Goal: Obtain resource: Download file/media

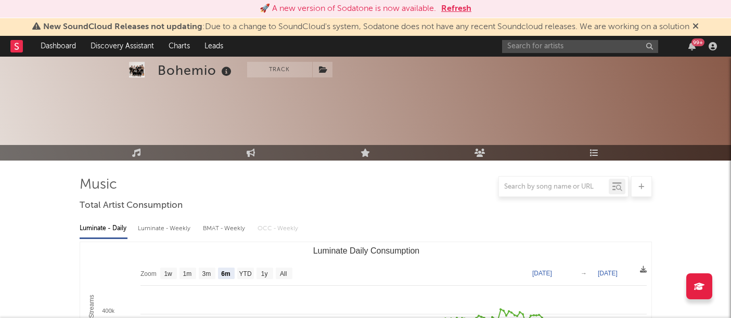
select select "6m"
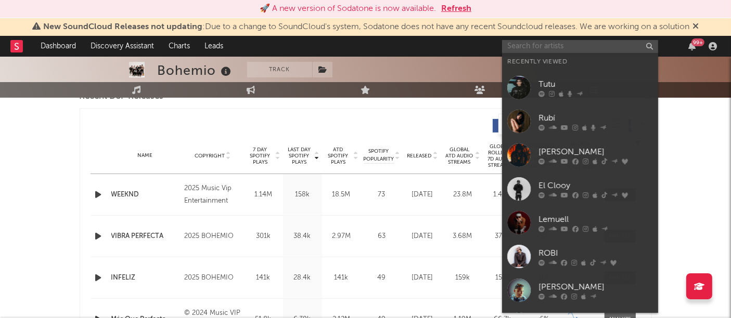
click at [572, 45] on input "text" at bounding box center [580, 46] width 156 height 13
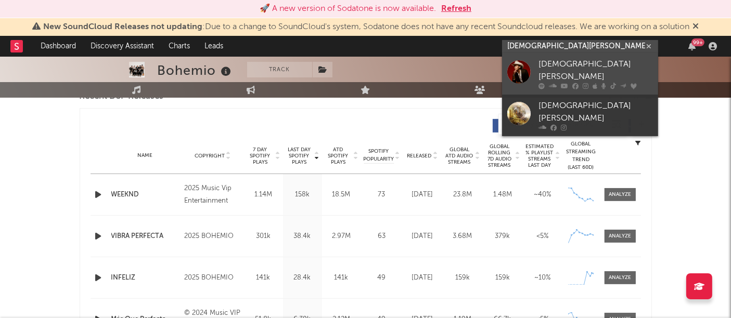
type input "[DEMOGRAPHIC_DATA][PERSON_NAME]"
click at [517, 65] on div at bounding box center [518, 71] width 23 height 23
click at [517, 65] on div "Bohemio Track [GEOGRAPHIC_DATA] | Regional Mexican Edit Track Benchmark Summary…" at bounding box center [365, 31] width 731 height 75
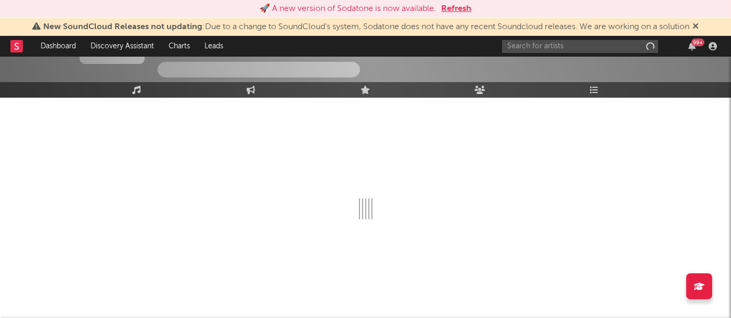
scroll to position [79, 0]
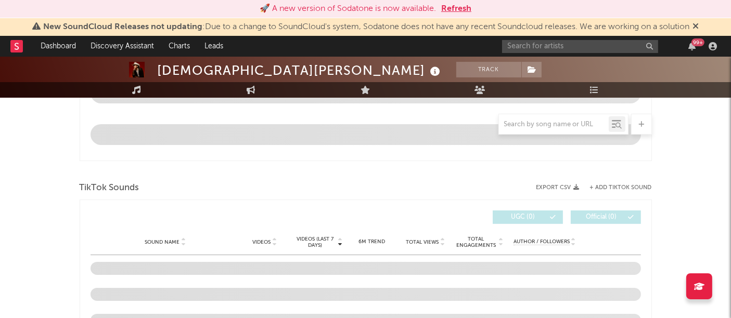
select select "6m"
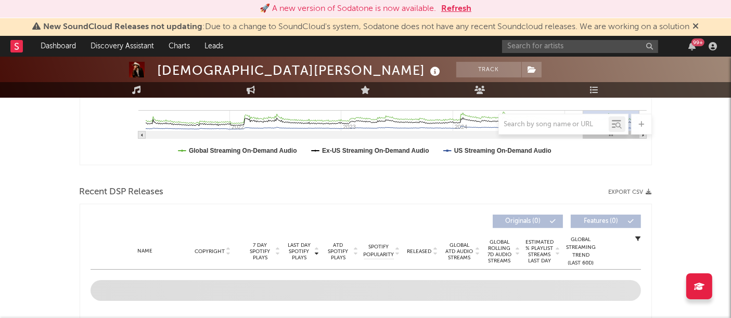
scroll to position [285, 0]
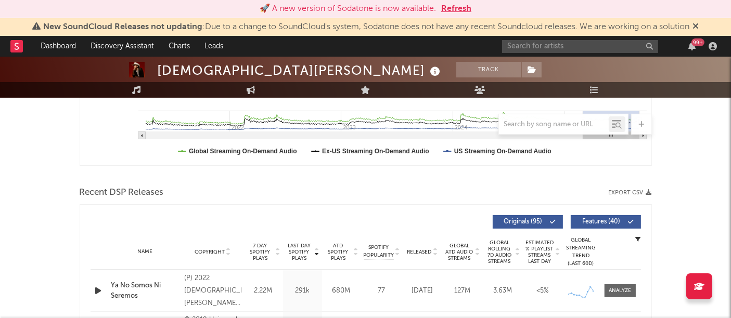
click at [647, 188] on div "Recent DSP Releases Export CSV" at bounding box center [366, 193] width 572 height 18
click at [646, 191] on icon "button" at bounding box center [649, 193] width 6 height 6
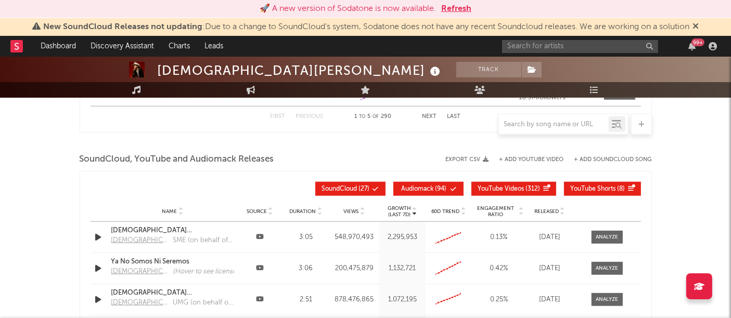
scroll to position [1146, 0]
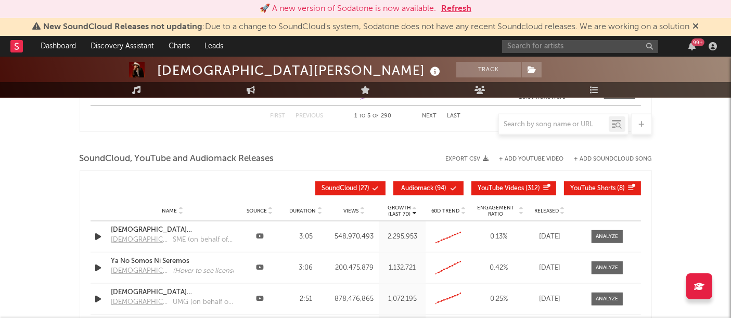
click at [485, 159] on icon "button" at bounding box center [486, 159] width 6 height 6
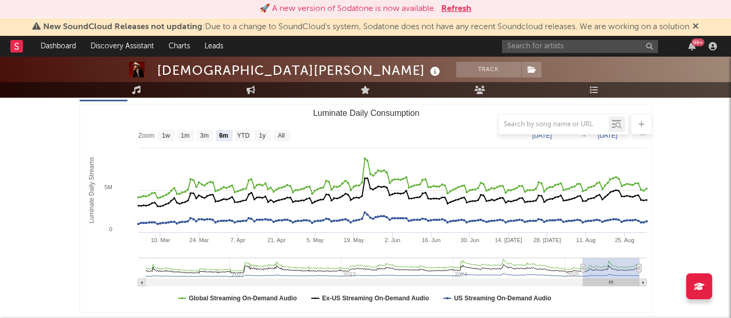
scroll to position [125, 0]
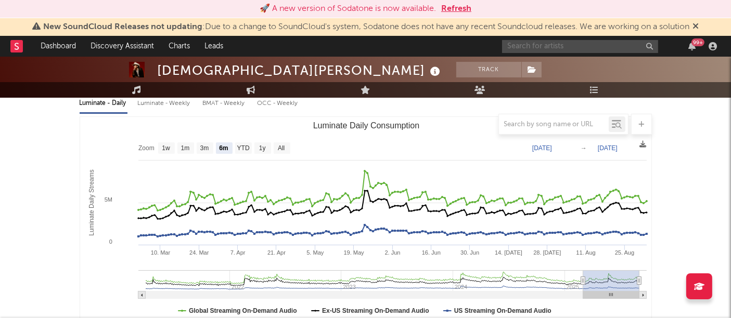
click at [527, 43] on input "text" at bounding box center [580, 46] width 156 height 13
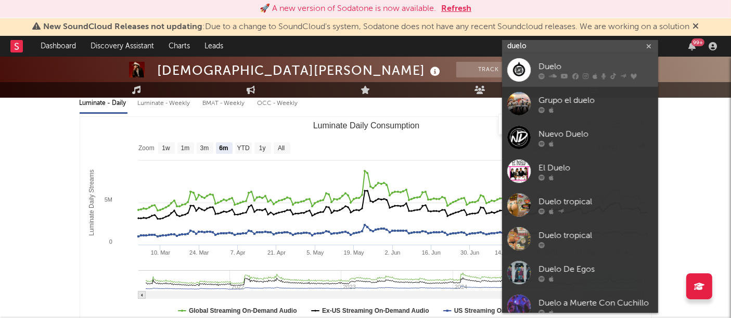
type input "duelo"
click at [521, 63] on div at bounding box center [518, 69] width 23 height 23
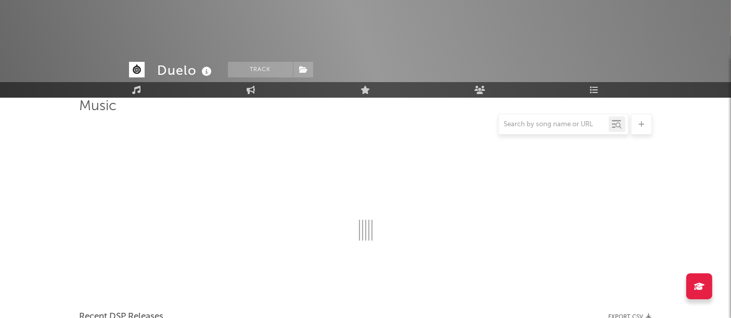
scroll to position [125, 0]
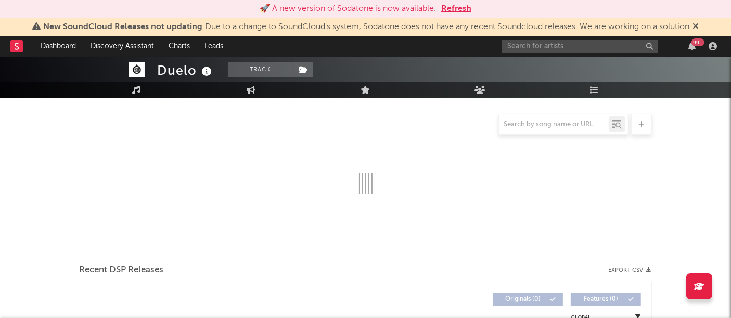
select select "6m"
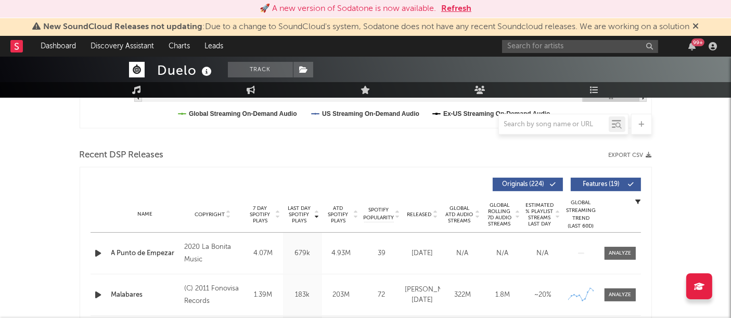
scroll to position [325, 0]
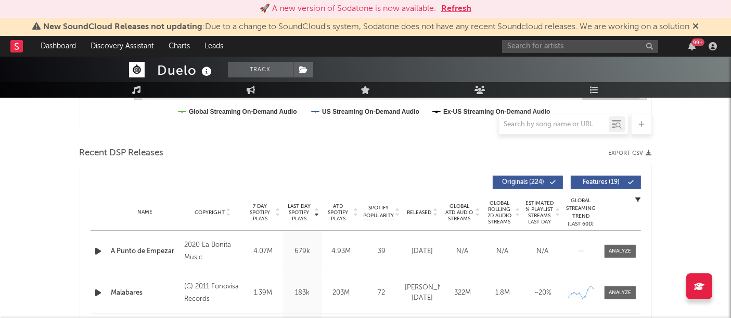
click at [646, 151] on icon "button" at bounding box center [649, 153] width 6 height 6
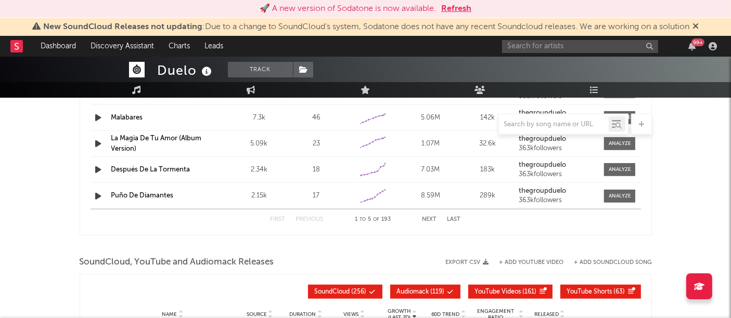
scroll to position [1093, 0]
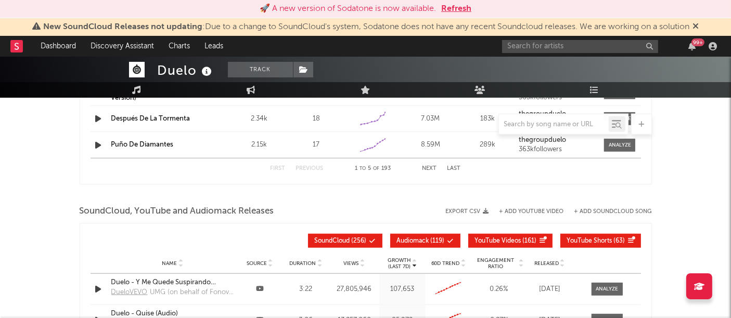
click at [482, 209] on button "Export CSV" at bounding box center [467, 212] width 43 height 6
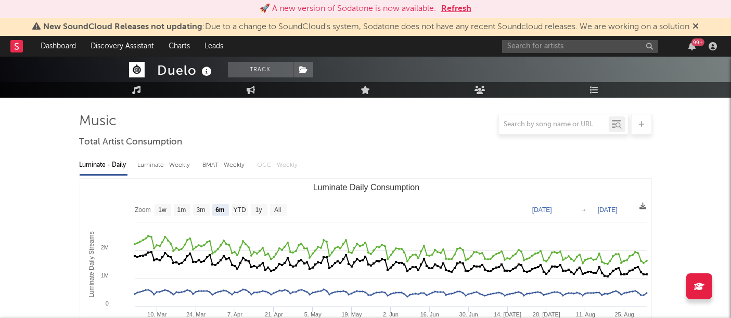
scroll to position [0, 0]
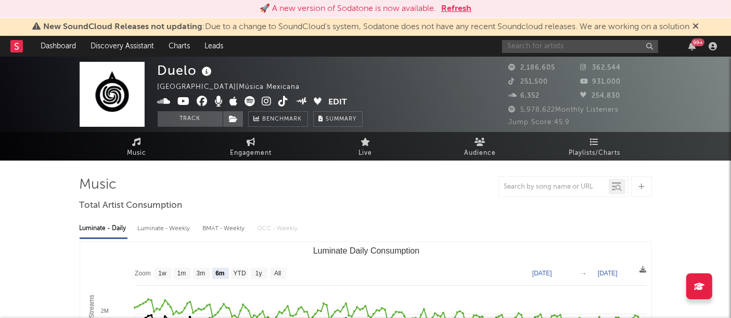
click at [571, 51] on input "text" at bounding box center [580, 46] width 156 height 13
click at [557, 49] on input "text" at bounding box center [580, 46] width 156 height 13
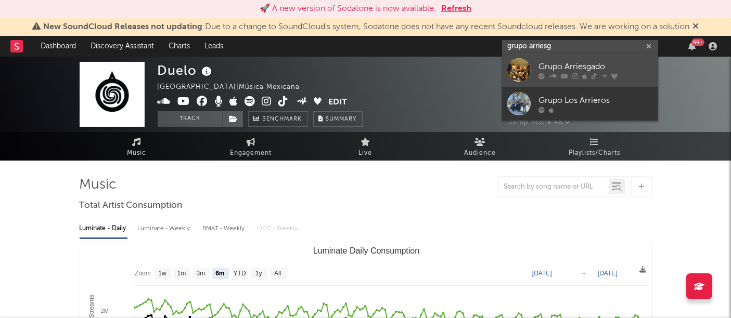
type input "grupo arriesg"
click at [517, 66] on div at bounding box center [518, 69] width 23 height 23
click at [517, 93] on span "6,352" at bounding box center [524, 96] width 31 height 7
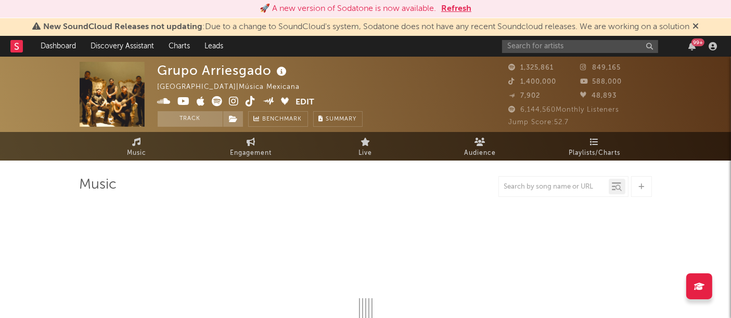
select select "6m"
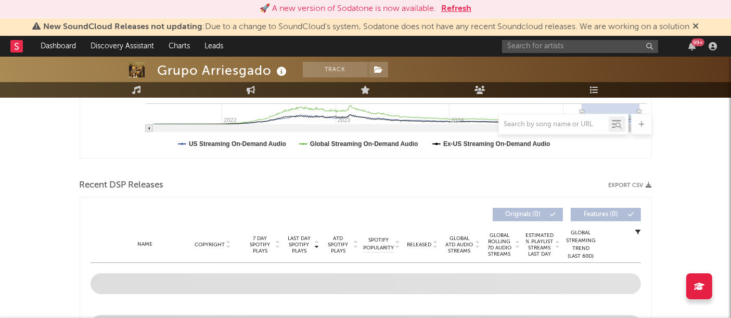
scroll to position [333, 0]
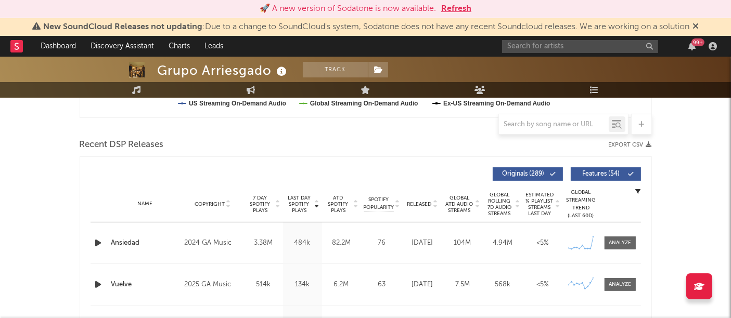
click at [642, 142] on button "Export CSV" at bounding box center [630, 145] width 43 height 6
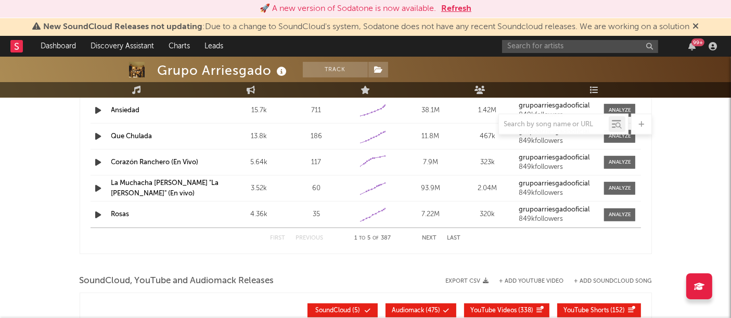
scroll to position [1045, 0]
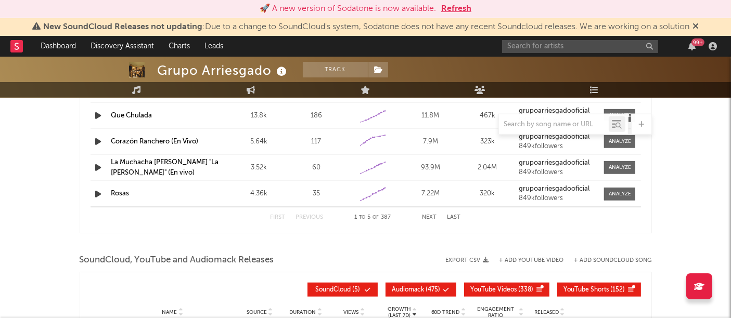
click at [473, 257] on button "Export CSV" at bounding box center [467, 260] width 43 height 6
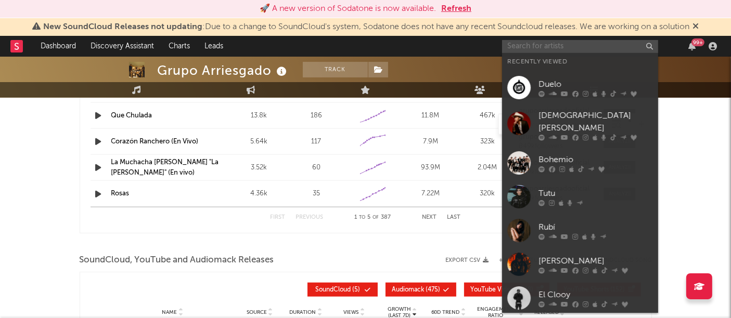
click at [529, 47] on input "text" at bounding box center [580, 46] width 156 height 13
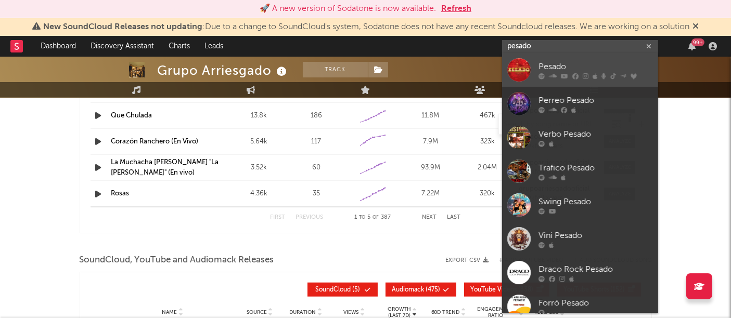
type input "pesado"
click at [602, 65] on div "Pesado" at bounding box center [595, 67] width 114 height 12
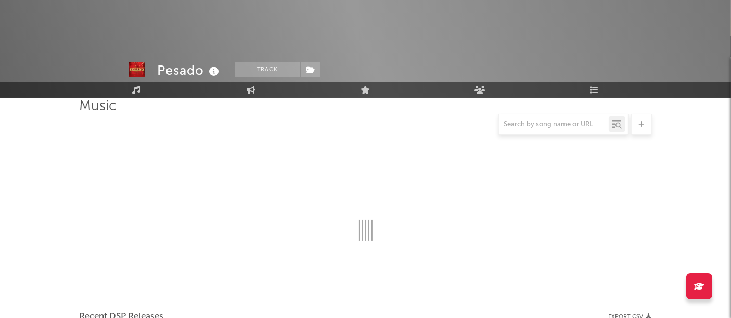
scroll to position [1045, 0]
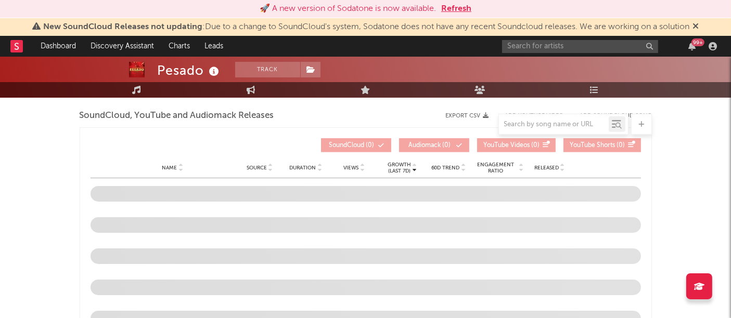
select select "6m"
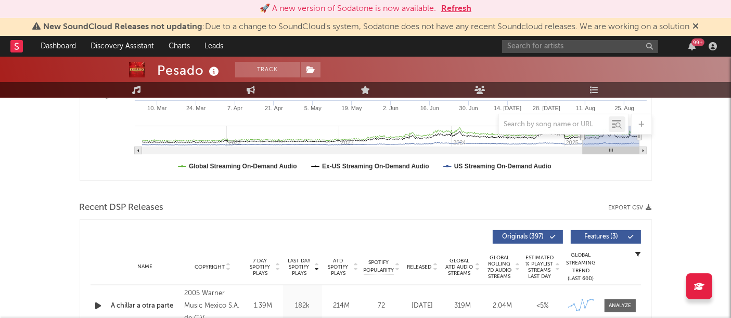
scroll to position [286, 0]
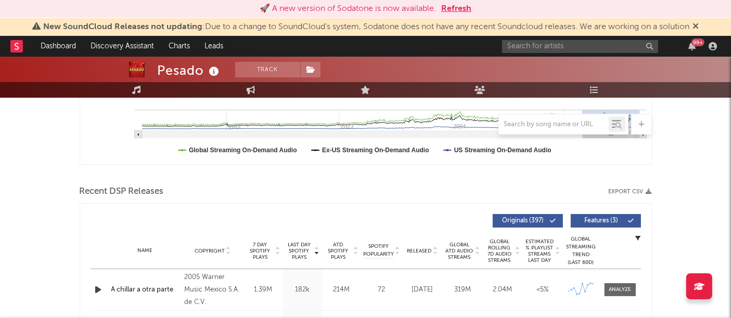
click at [648, 192] on icon "button" at bounding box center [649, 192] width 6 height 6
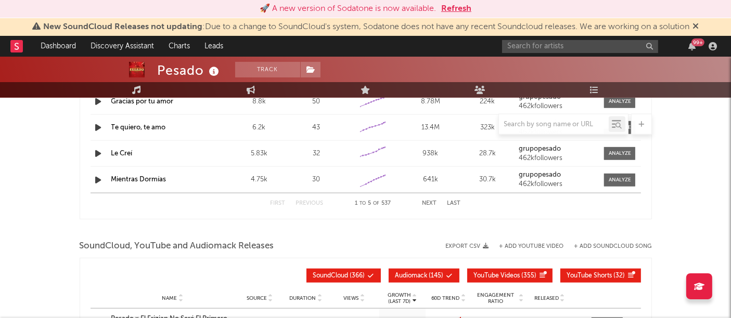
scroll to position [1082, 0]
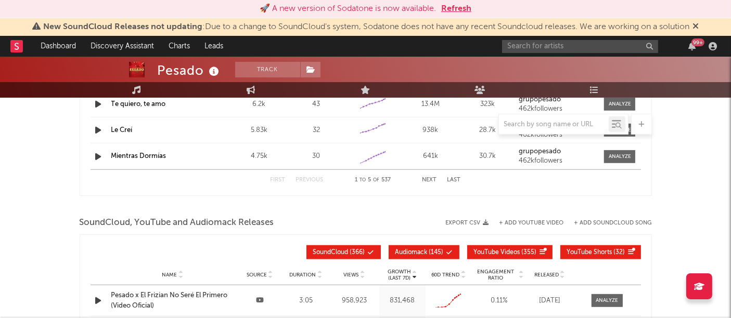
click at [482, 220] on button "Export CSV" at bounding box center [467, 223] width 43 height 6
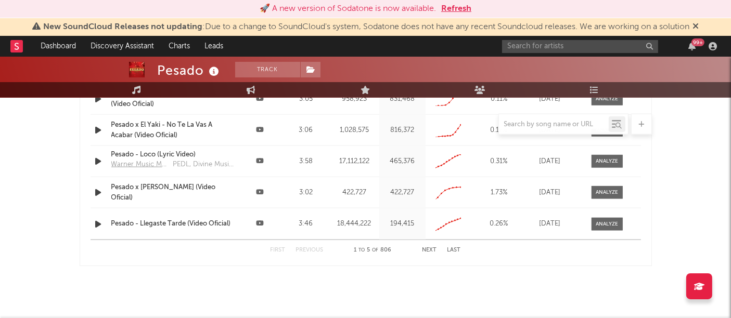
scroll to position [1308, 0]
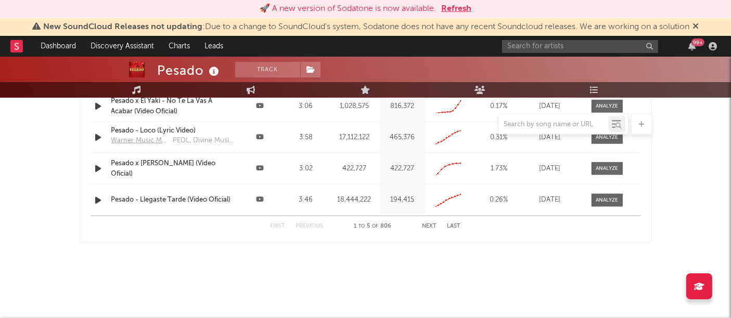
click at [685, 89] on div "Music Engagement Live Audience Playlists/Charts" at bounding box center [365, 90] width 731 height 16
